Goal: Information Seeking & Learning: Learn about a topic

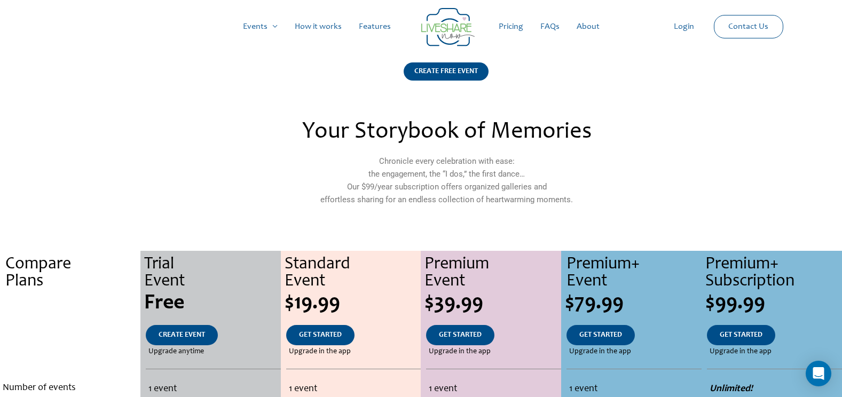
click at [329, 28] on link "How it works" at bounding box center [318, 27] width 64 height 34
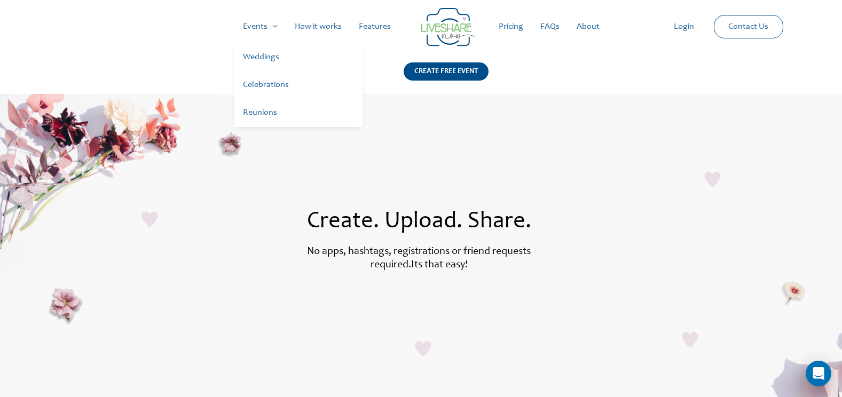
click at [268, 57] on link "Weddings" at bounding box center [298, 58] width 128 height 28
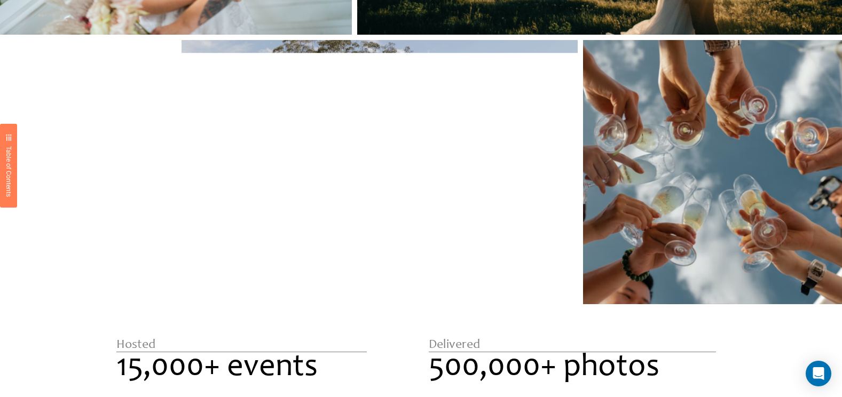
scroll to position [1425, 0]
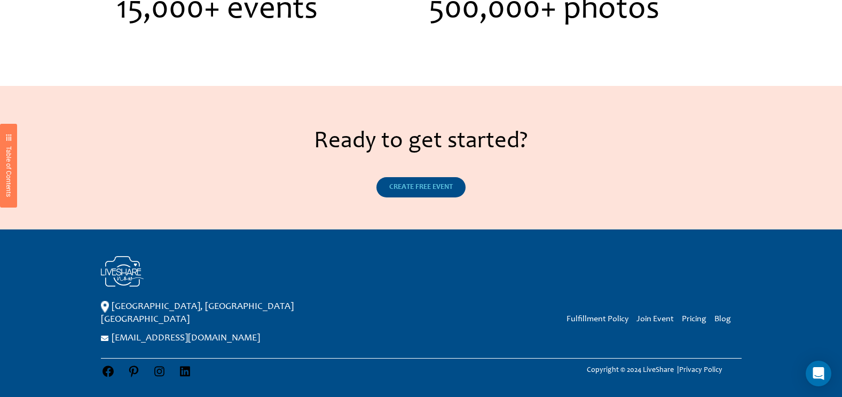
click at [423, 190] on span "CREATE FREE EVENT" at bounding box center [421, 187] width 64 height 7
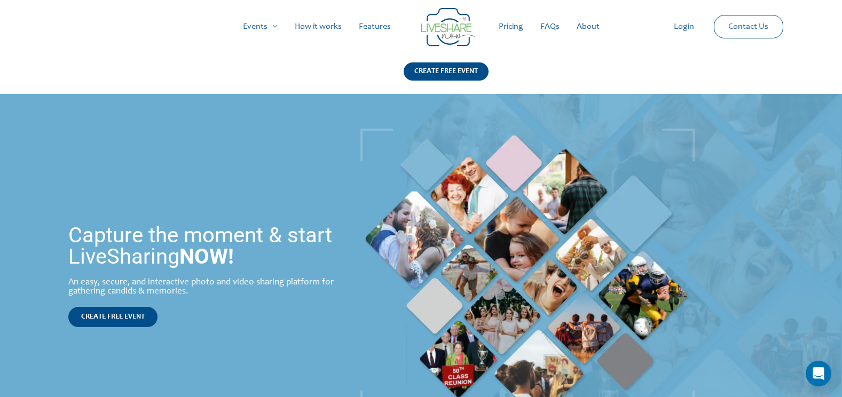
click at [542, 23] on link "FAQs" at bounding box center [550, 27] width 36 height 34
